Goal: Task Accomplishment & Management: Use online tool/utility

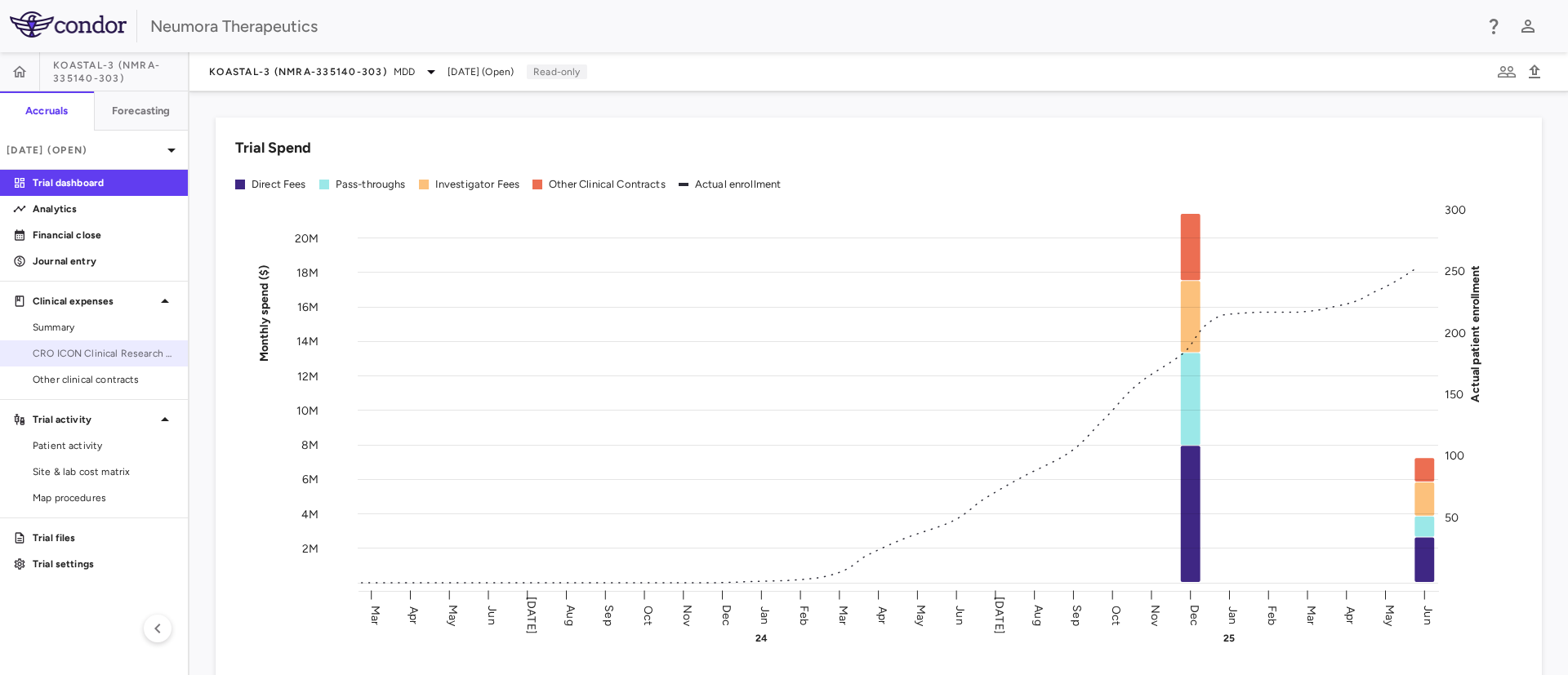
click at [78, 347] on span "CRO ICON Clinical Research Limited" at bounding box center [103, 353] width 142 height 14
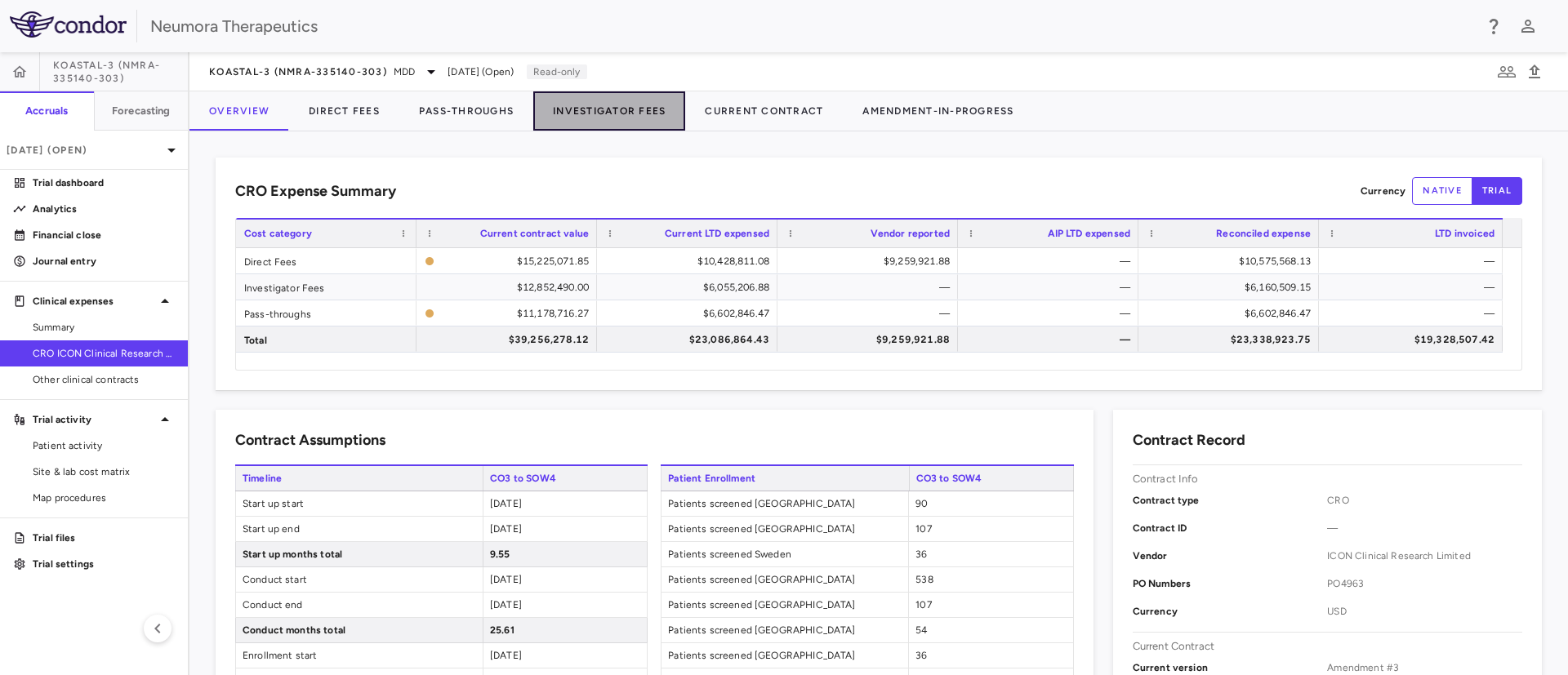
click at [636, 112] on button "Investigator Fees" at bounding box center [609, 111] width 151 height 40
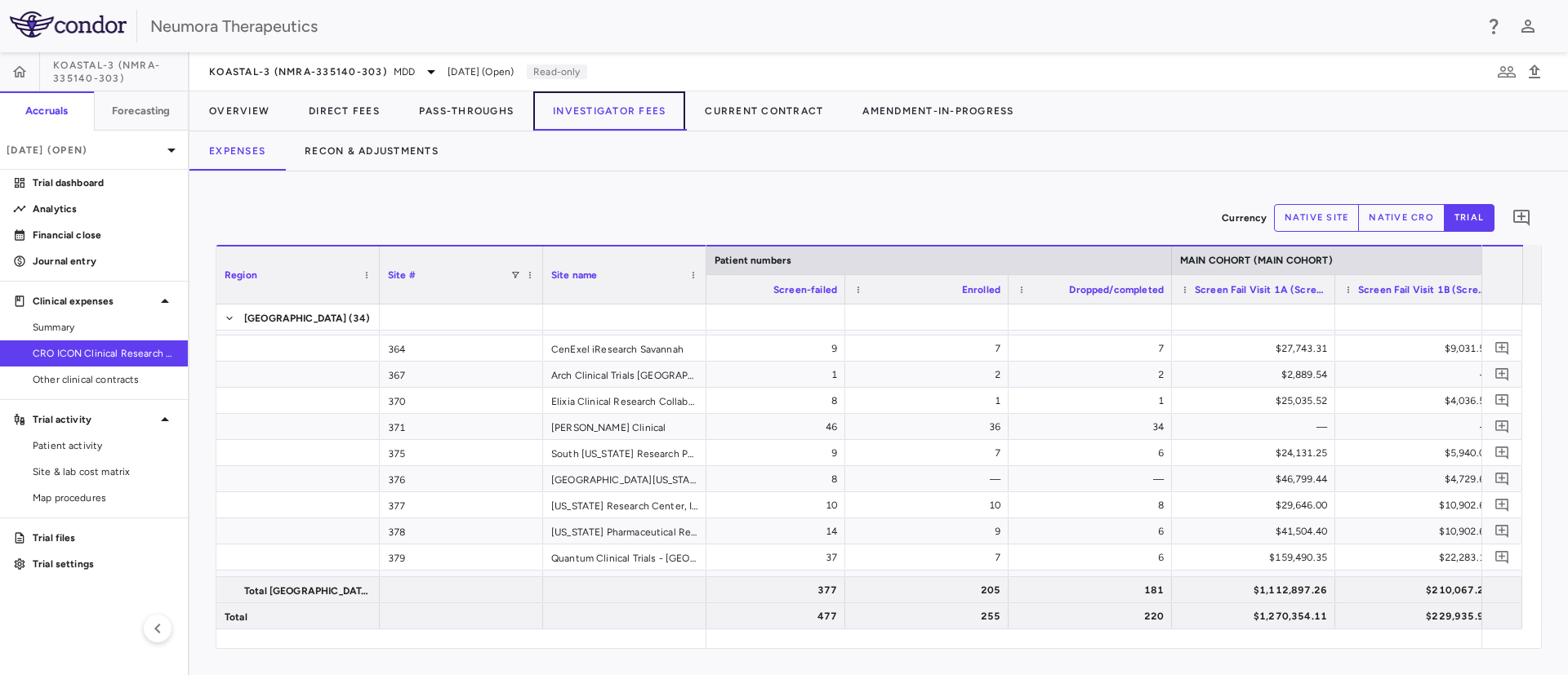
scroll to position [0, 1357]
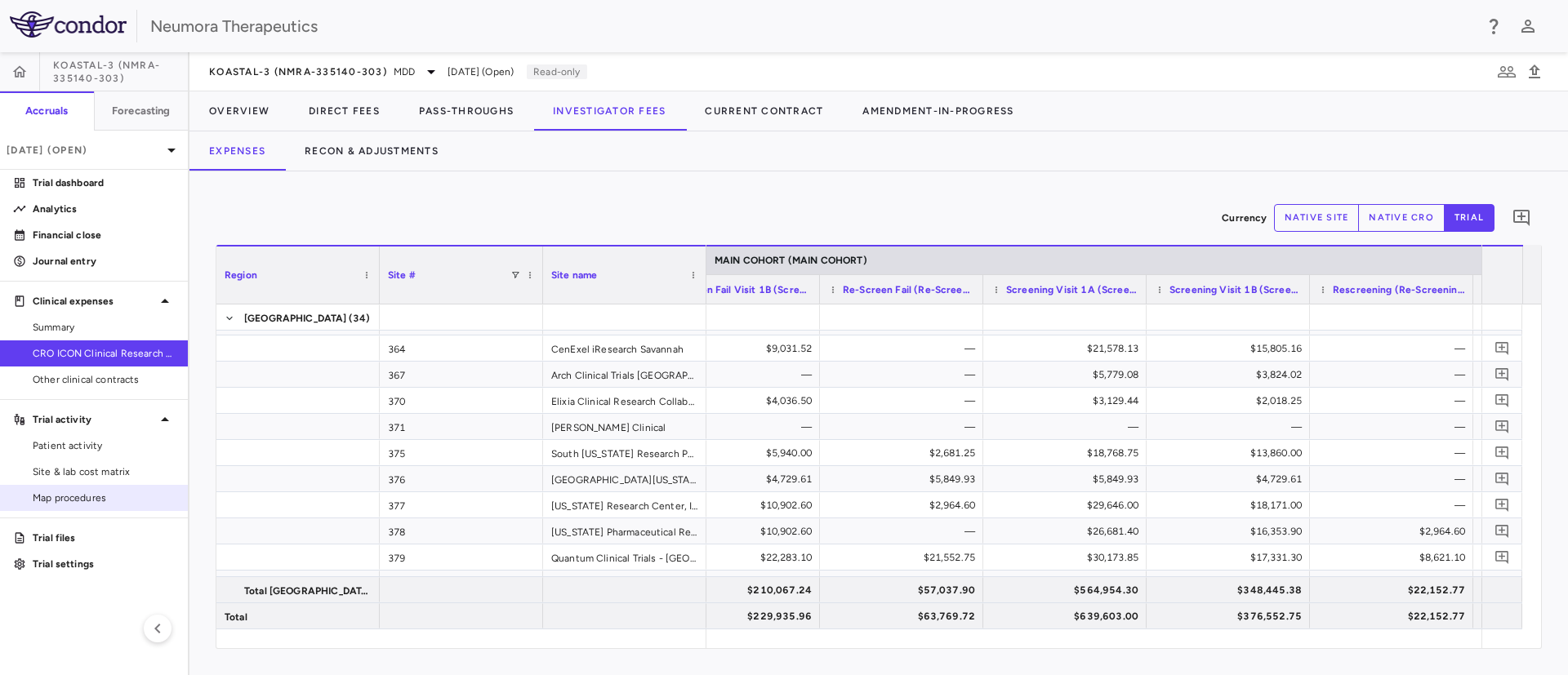
drag, startPoint x: 69, startPoint y: 538, endPoint x: 104, endPoint y: 505, distance: 48.1
click at [69, 537] on p "Trial files" at bounding box center [103, 537] width 142 height 14
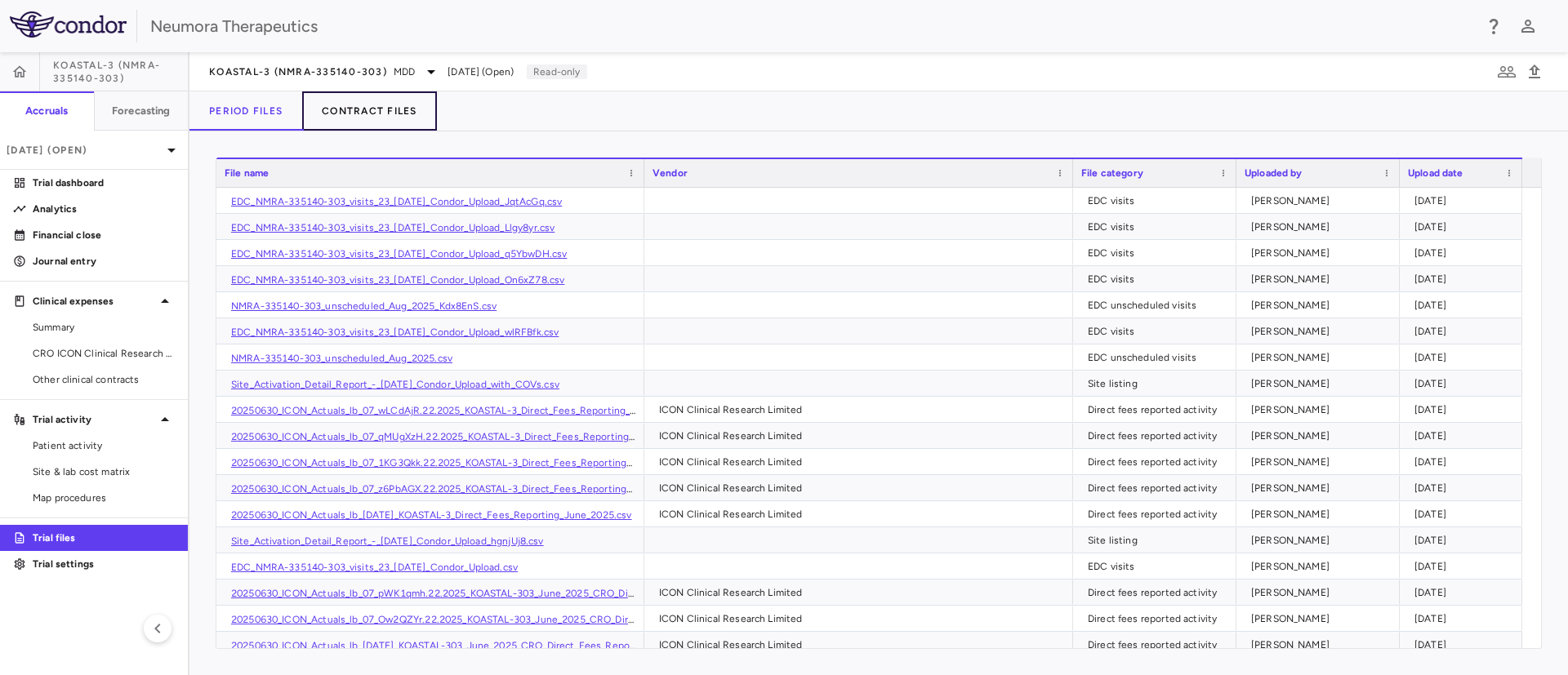
click at [383, 106] on button "Contract Files" at bounding box center [370, 111] width 135 height 40
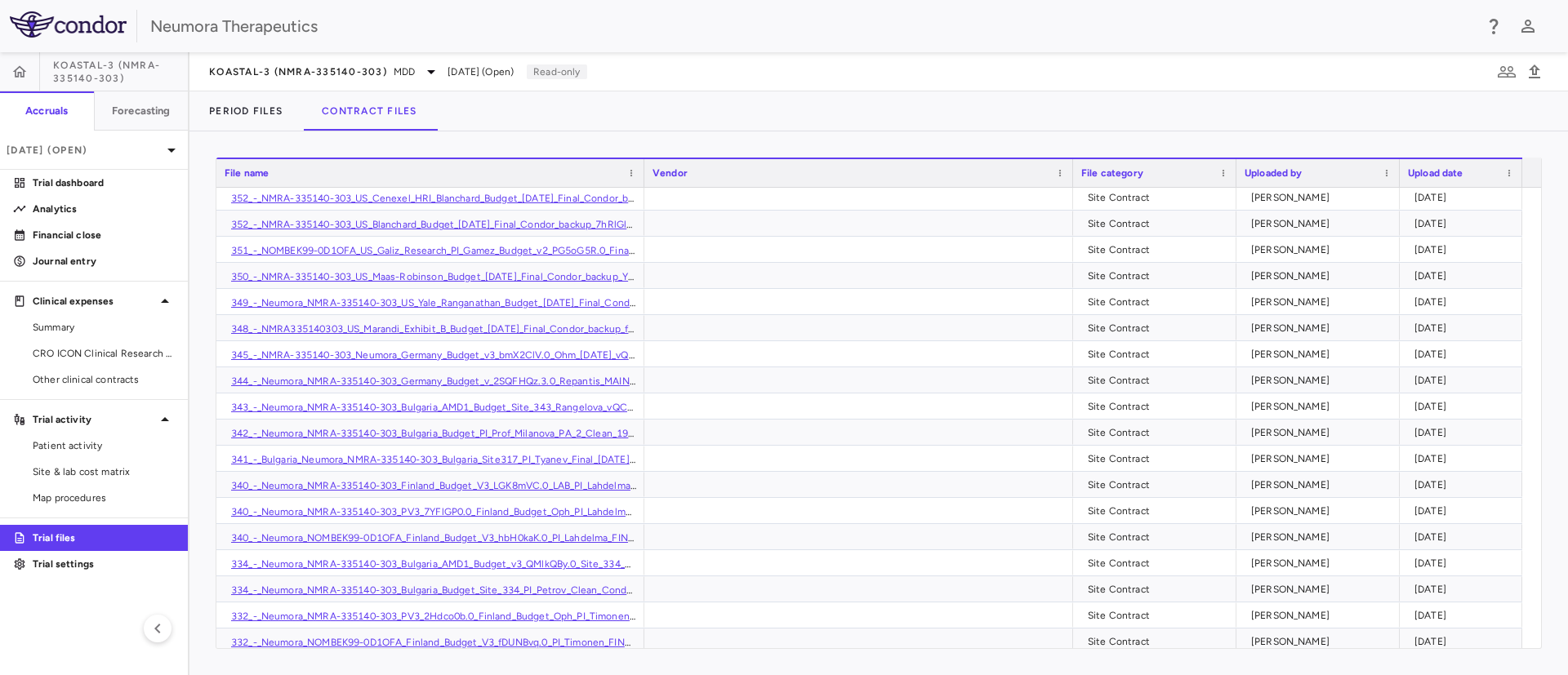
click at [364, 176] on div "File name" at bounding box center [423, 173] width 397 height 19
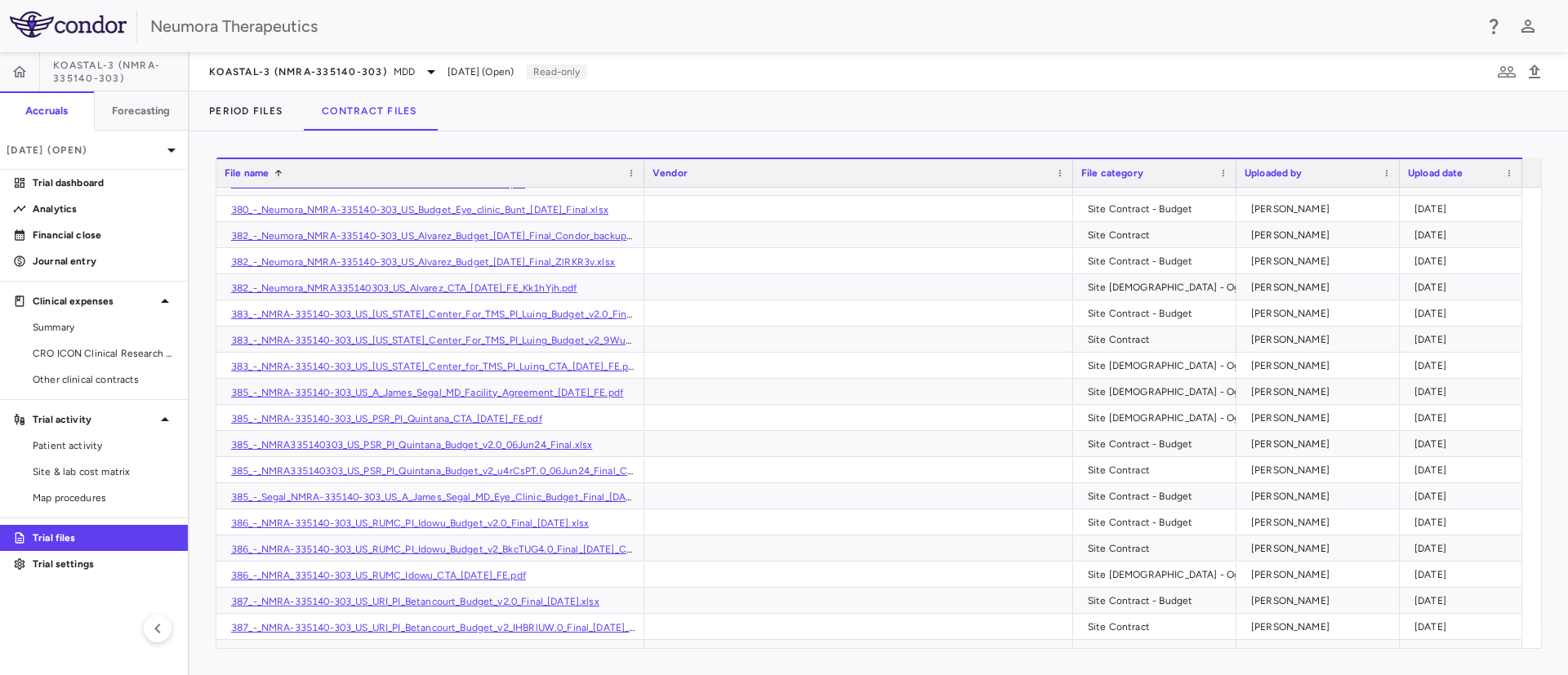
scroll to position [7405, 0]
drag, startPoint x: 67, startPoint y: 355, endPoint x: 87, endPoint y: 332, distance: 30.5
click at [67, 355] on span "CRO ICON Clinical Research Limited" at bounding box center [103, 353] width 142 height 14
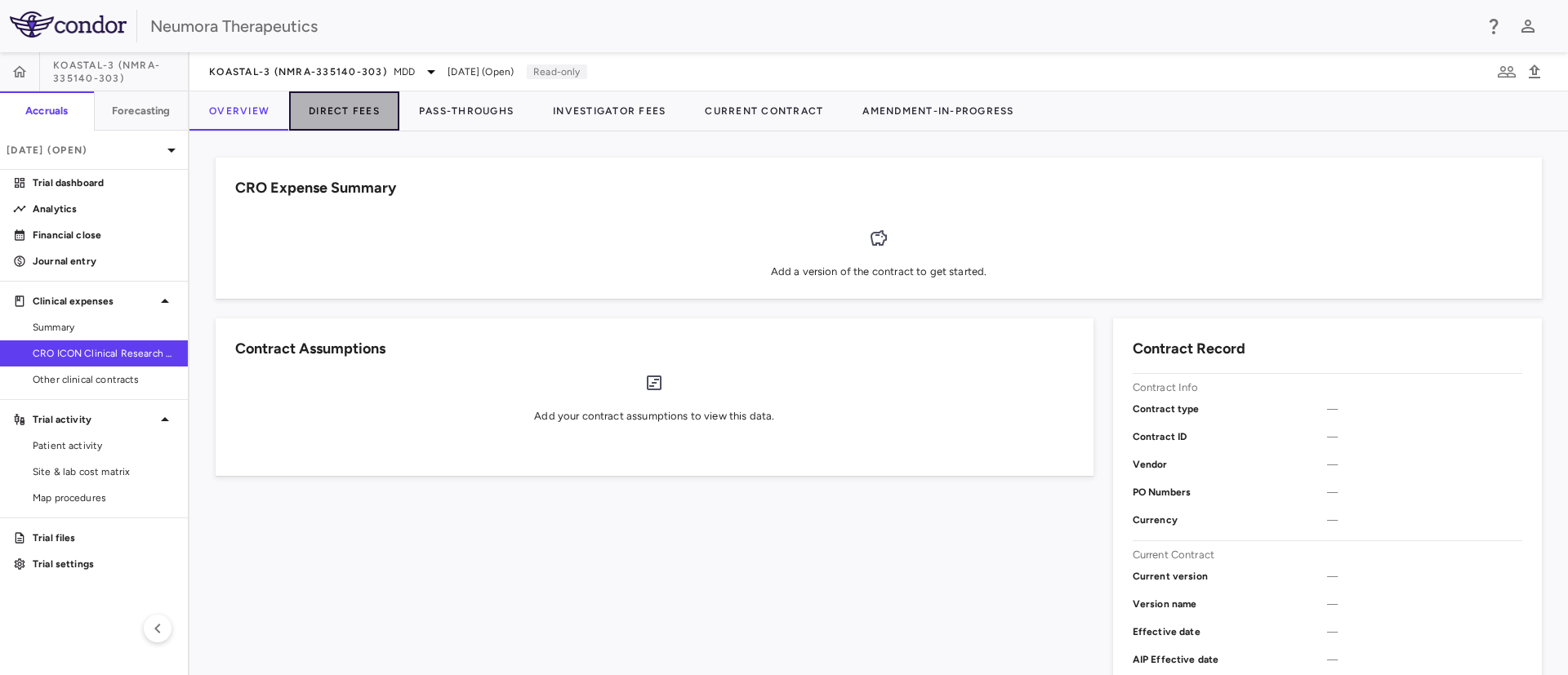
click at [327, 108] on button "Direct Fees" at bounding box center [344, 111] width 110 height 40
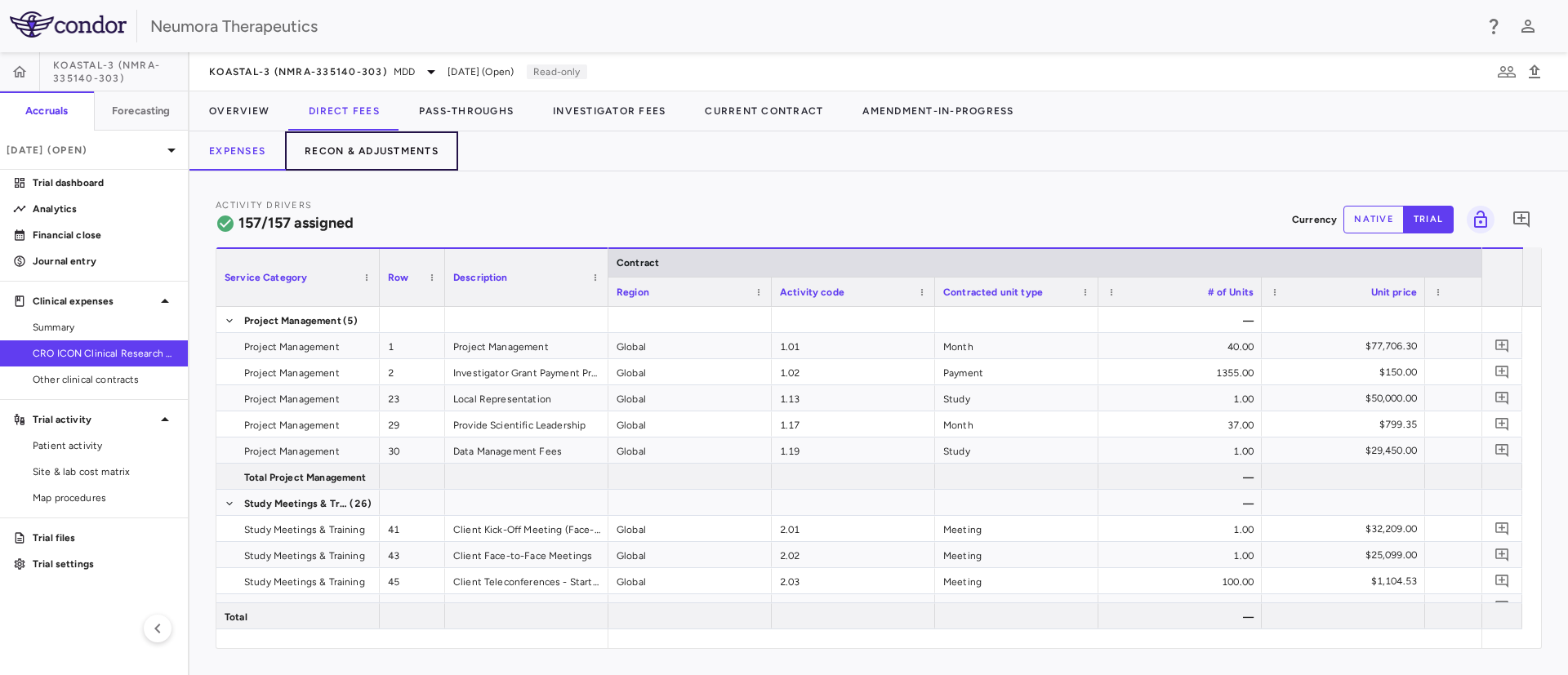
click at [340, 153] on button "Recon & Adjustments" at bounding box center [371, 150] width 173 height 40
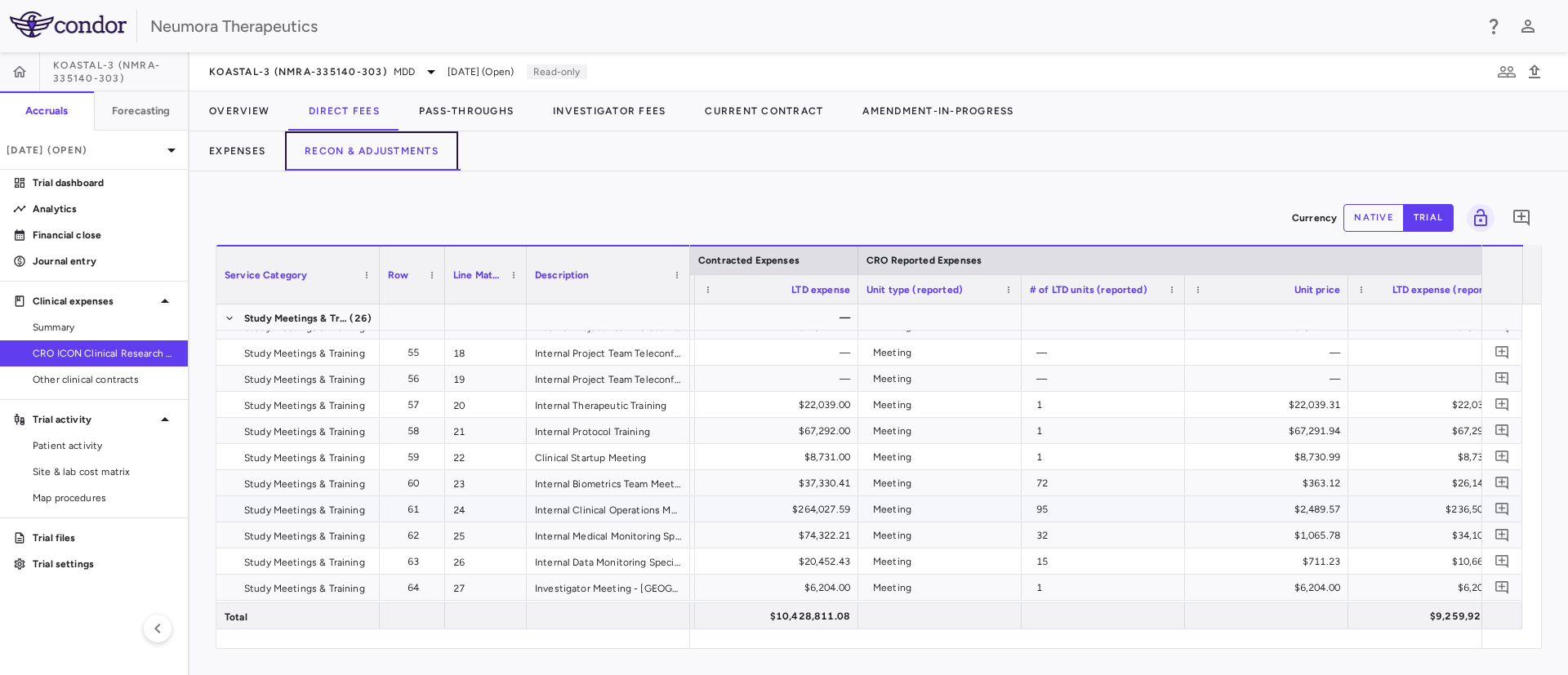
scroll to position [490, 0]
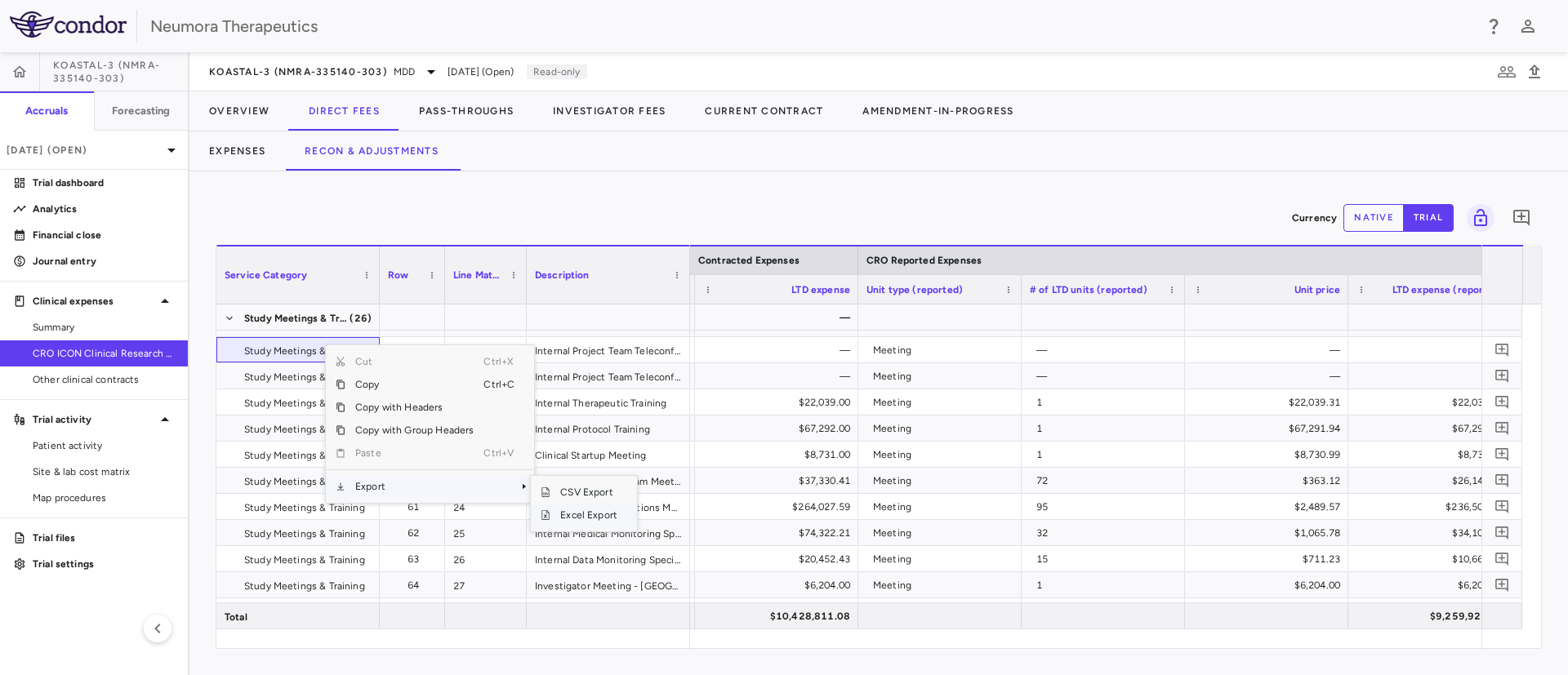
click at [595, 513] on span "Excel Export" at bounding box center [589, 515] width 77 height 23
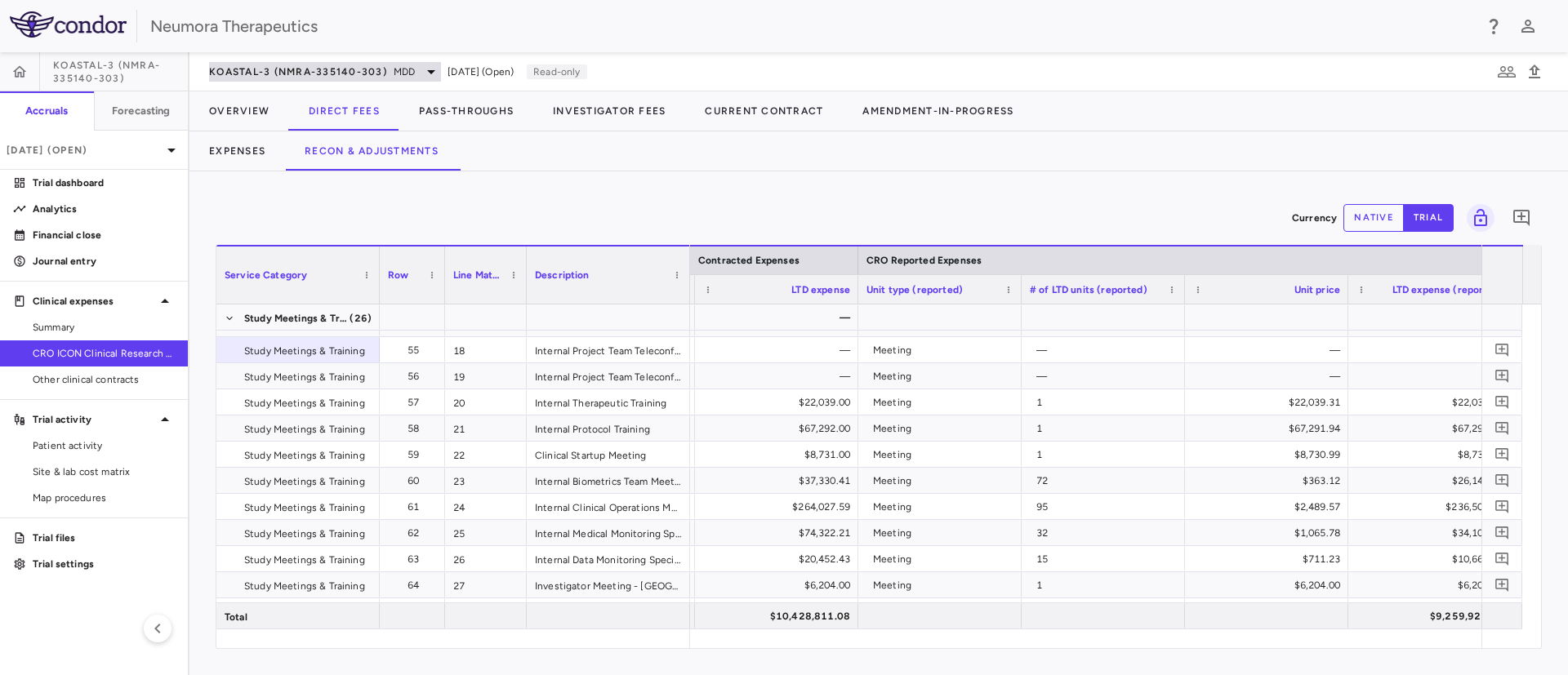
click at [420, 70] on div "KOASTAL-3 (NMRA-335140-303) MDD" at bounding box center [325, 71] width 232 height 19
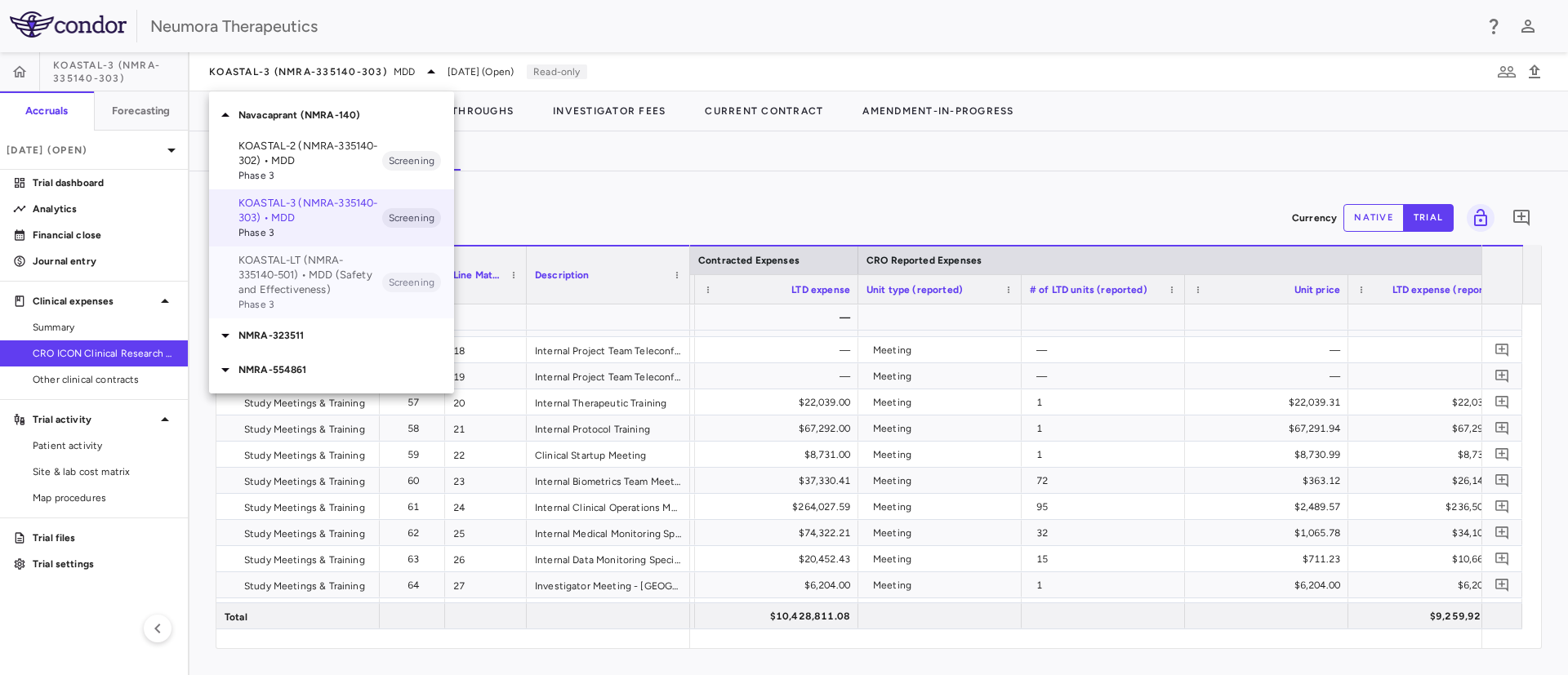
click at [295, 281] on p "KOASTAL-LT (NMRA-335140-501) • MDD (Safety and Effectiveness)" at bounding box center [310, 275] width 144 height 44
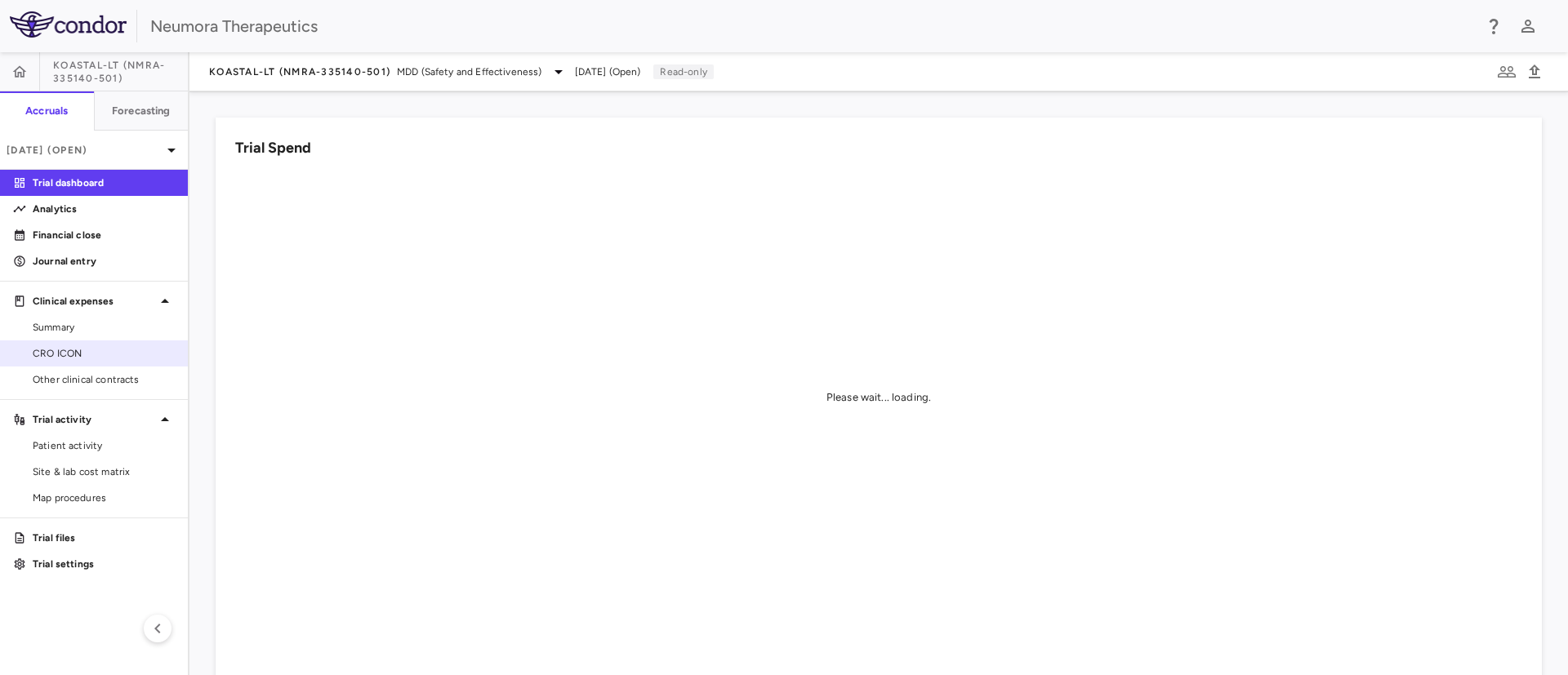
drag, startPoint x: 29, startPoint y: 354, endPoint x: 146, endPoint y: 342, distance: 117.6
click at [30, 354] on div "CRO ICON" at bounding box center [100, 353] width 149 height 14
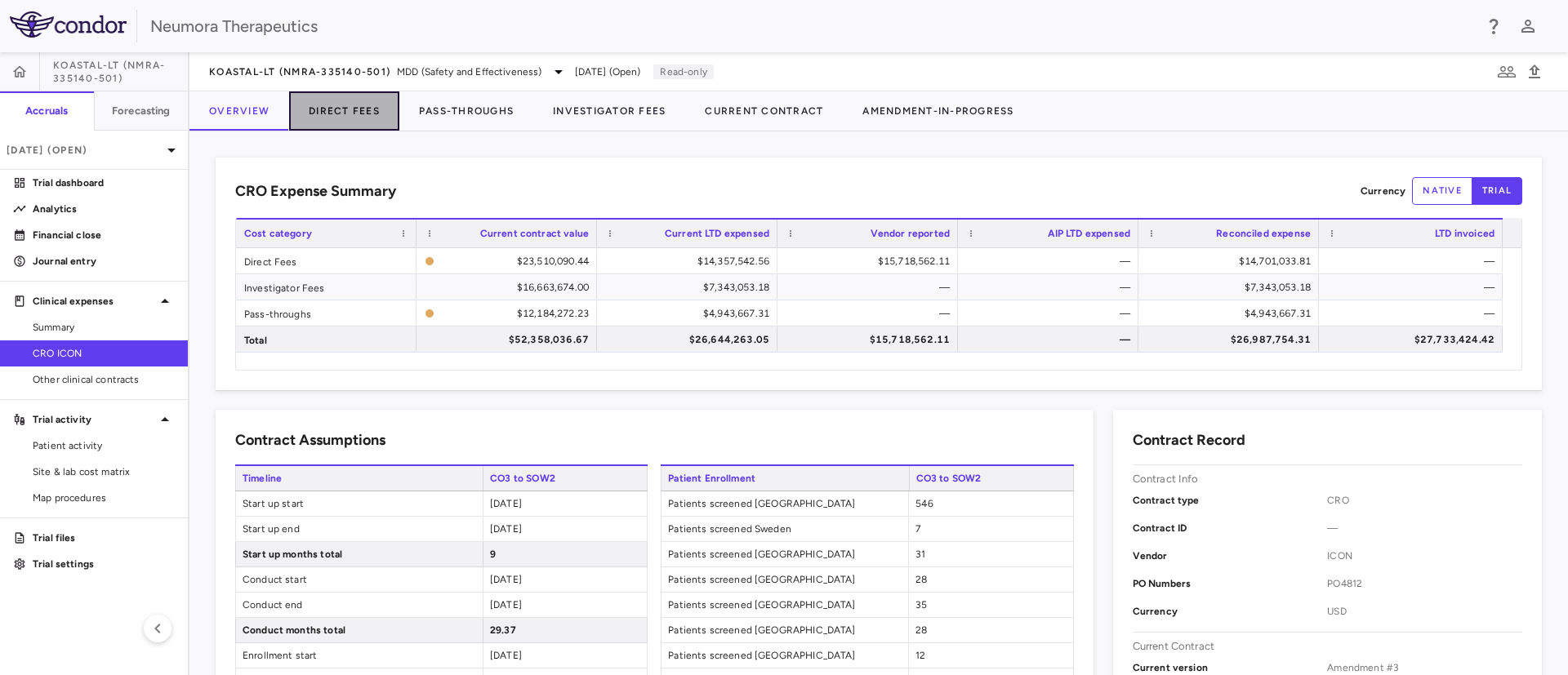
click at [348, 104] on button "Direct Fees" at bounding box center [344, 111] width 110 height 40
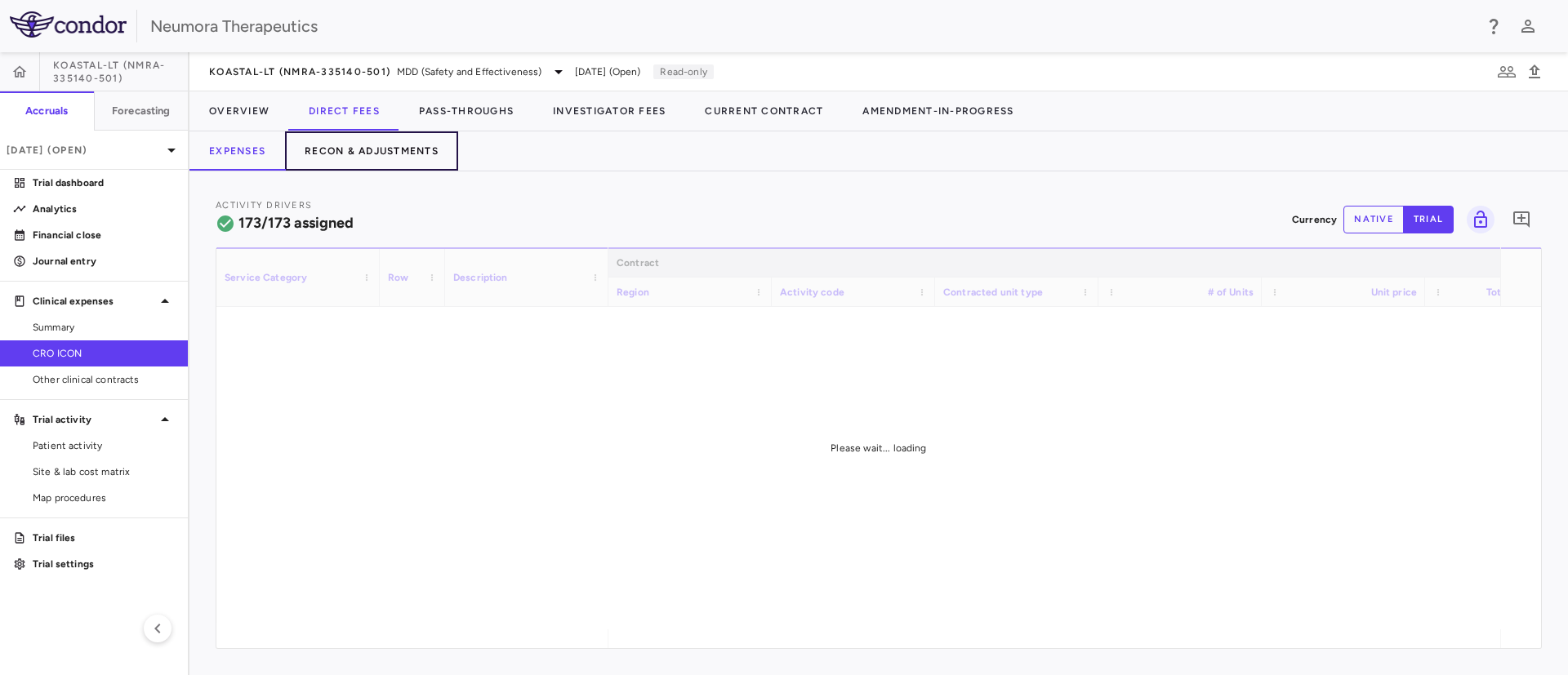
click at [375, 155] on button "Recon & Adjustments" at bounding box center [371, 150] width 173 height 40
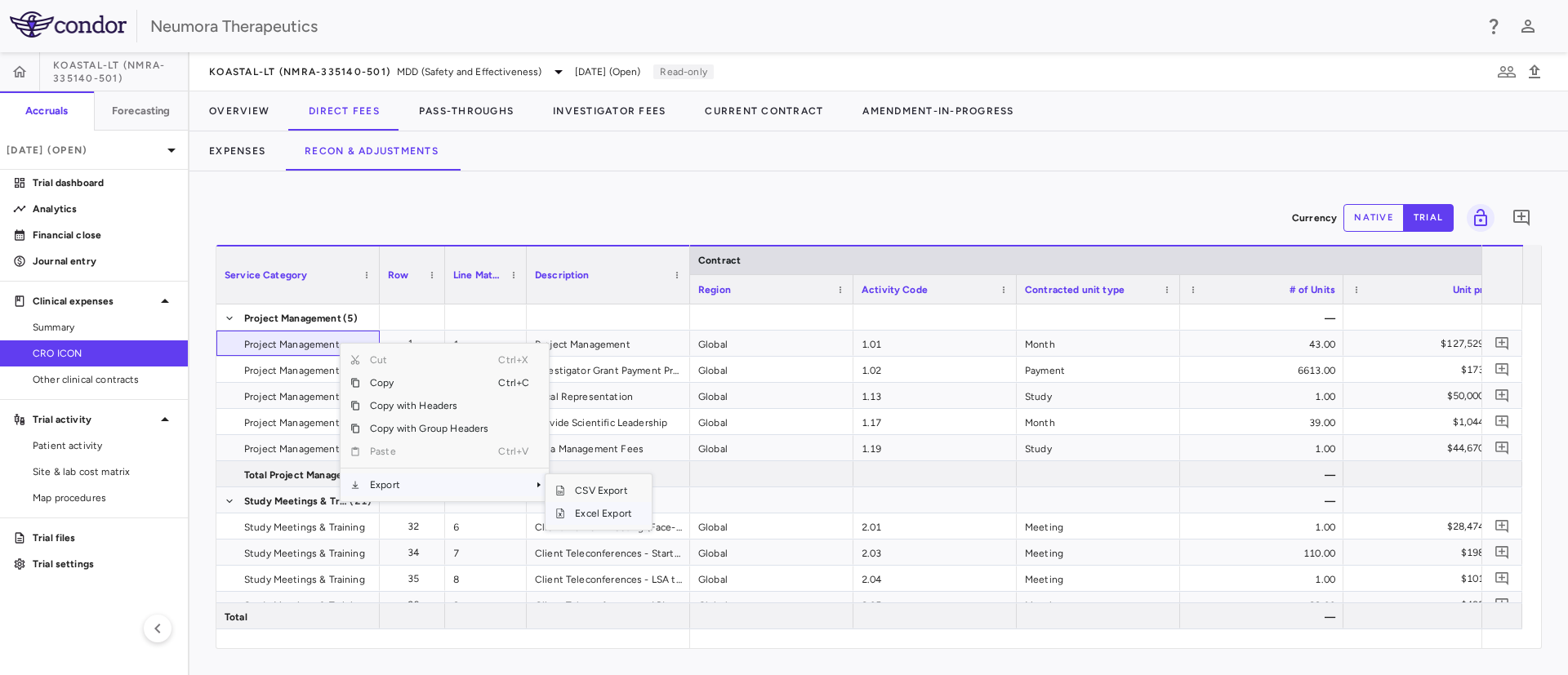
click at [609, 512] on span "Excel Export" at bounding box center [604, 513] width 77 height 23
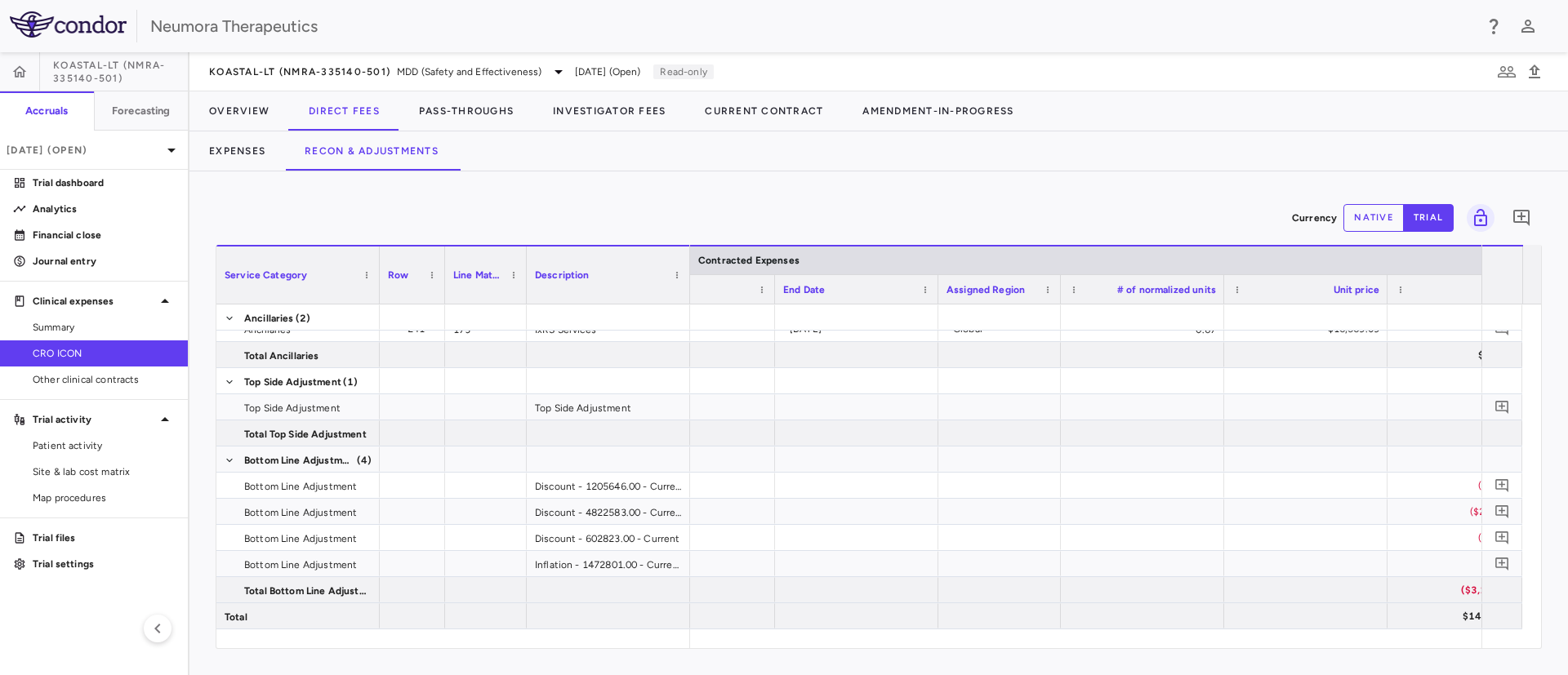
scroll to position [0, 2077]
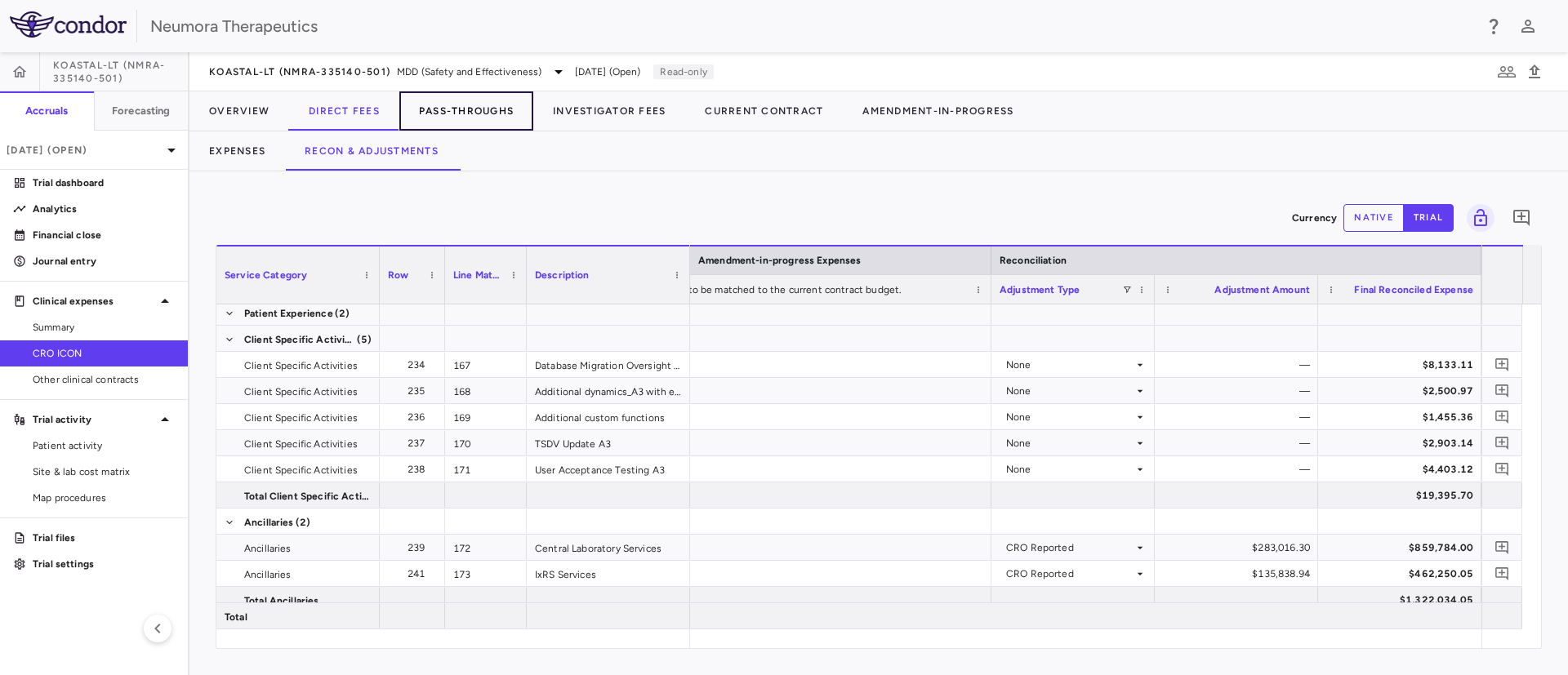
click at [509, 109] on button "Pass-Throughs" at bounding box center [466, 111] width 134 height 40
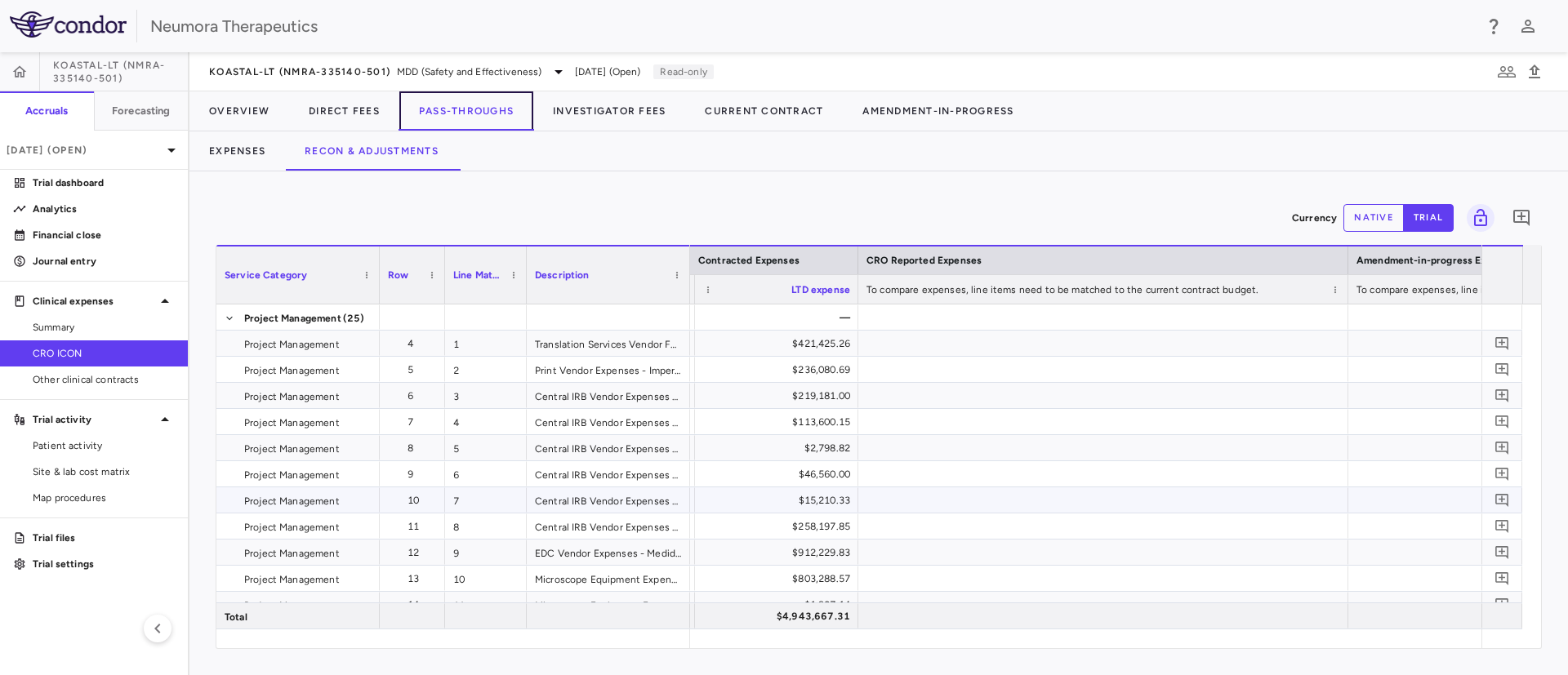
scroll to position [122, 0]
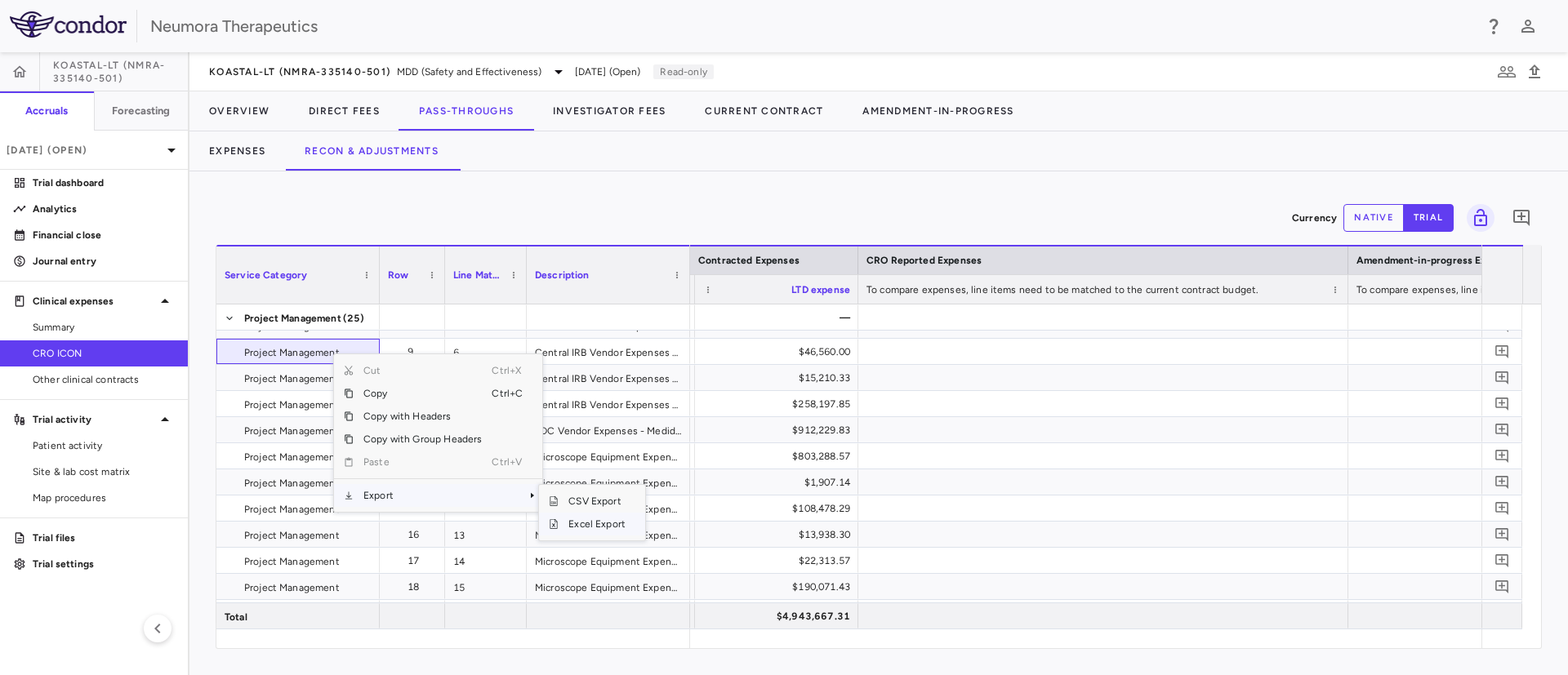
click at [610, 526] on span "Excel Export" at bounding box center [597, 524] width 77 height 23
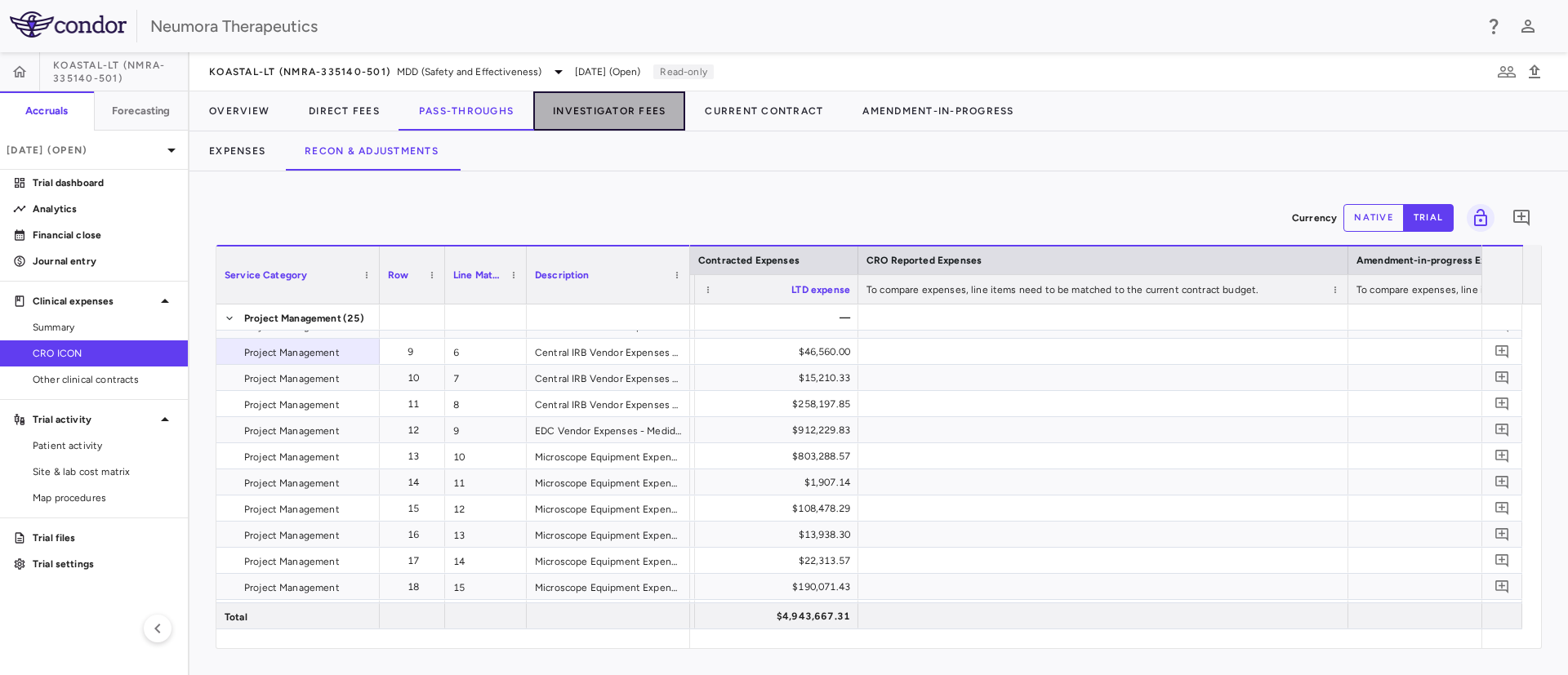
click at [603, 117] on button "Investigator Fees" at bounding box center [609, 111] width 151 height 40
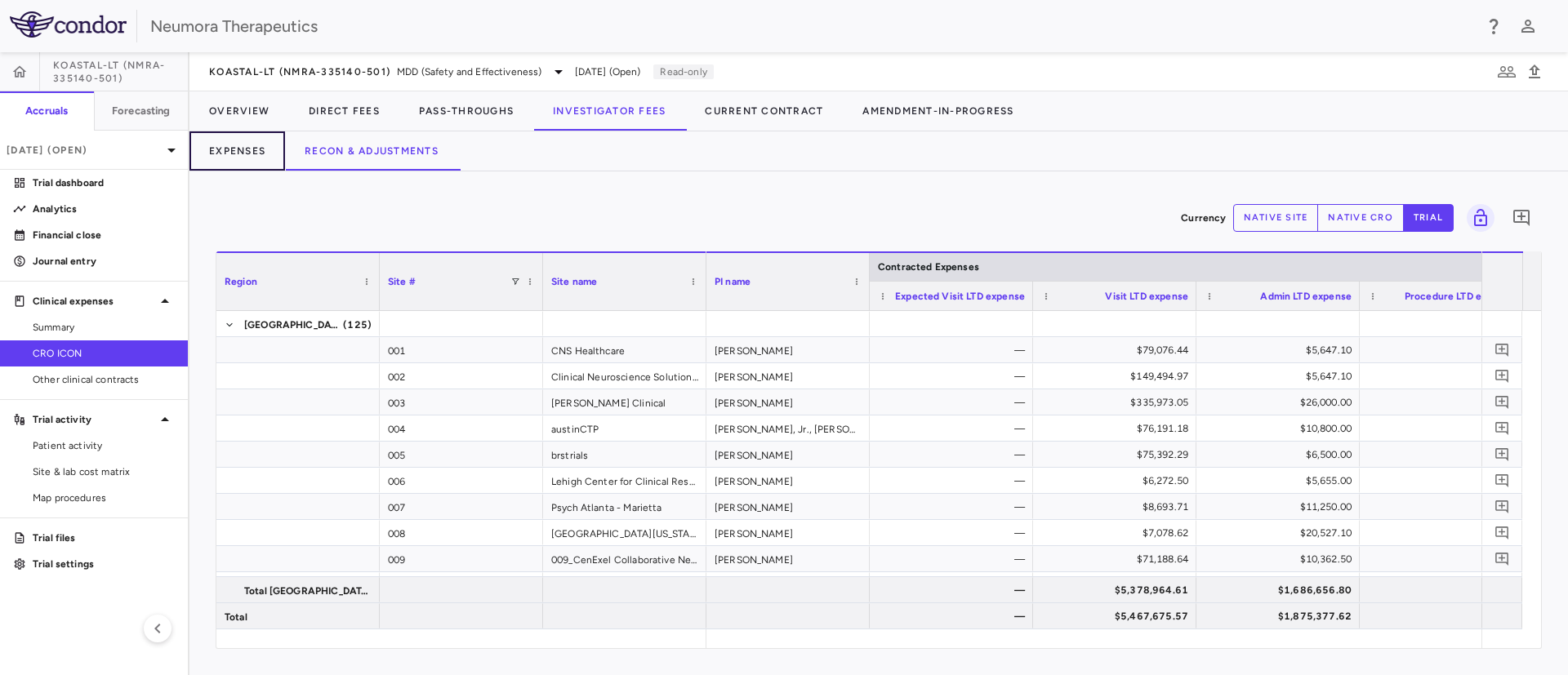
drag, startPoint x: 226, startPoint y: 147, endPoint x: 309, endPoint y: 189, distance: 93.0
click at [231, 147] on button "Expenses" at bounding box center [236, 150] width 96 height 40
